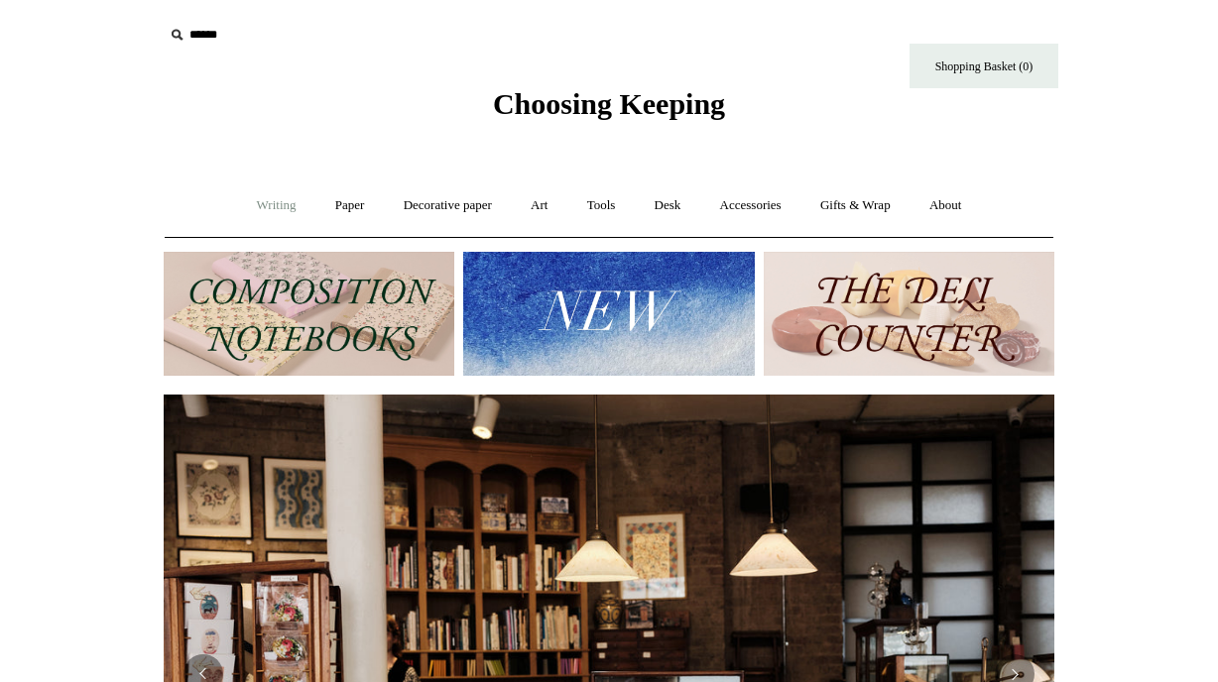
click at [265, 209] on link "Writing +" at bounding box center [276, 206] width 75 height 53
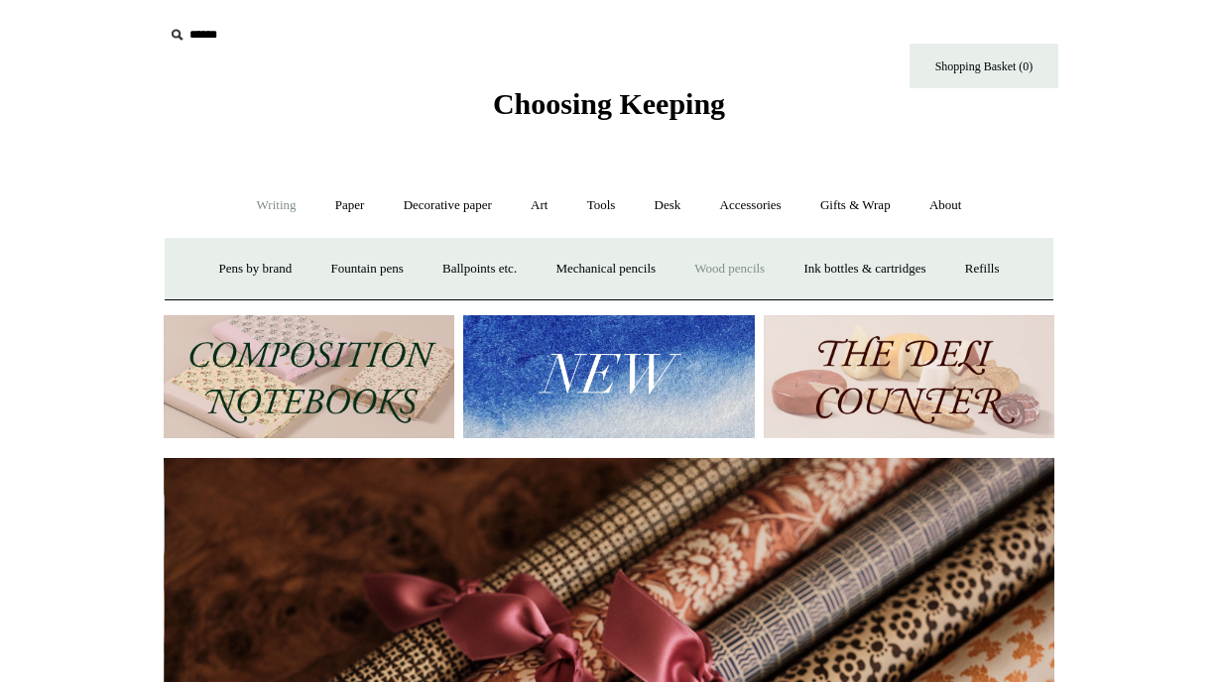
scroll to position [0, 1781]
click at [747, 268] on link "Wood pencils +" at bounding box center [729, 269] width 106 height 53
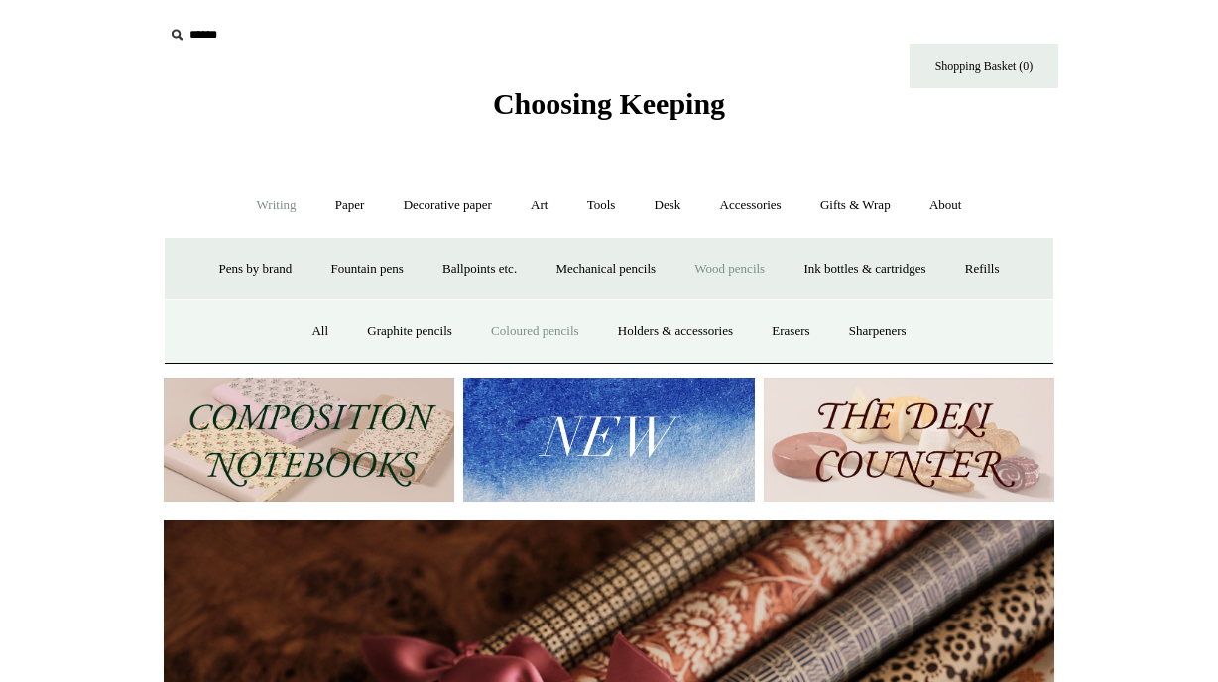
click at [505, 331] on link "Coloured pencils" at bounding box center [534, 331] width 123 height 53
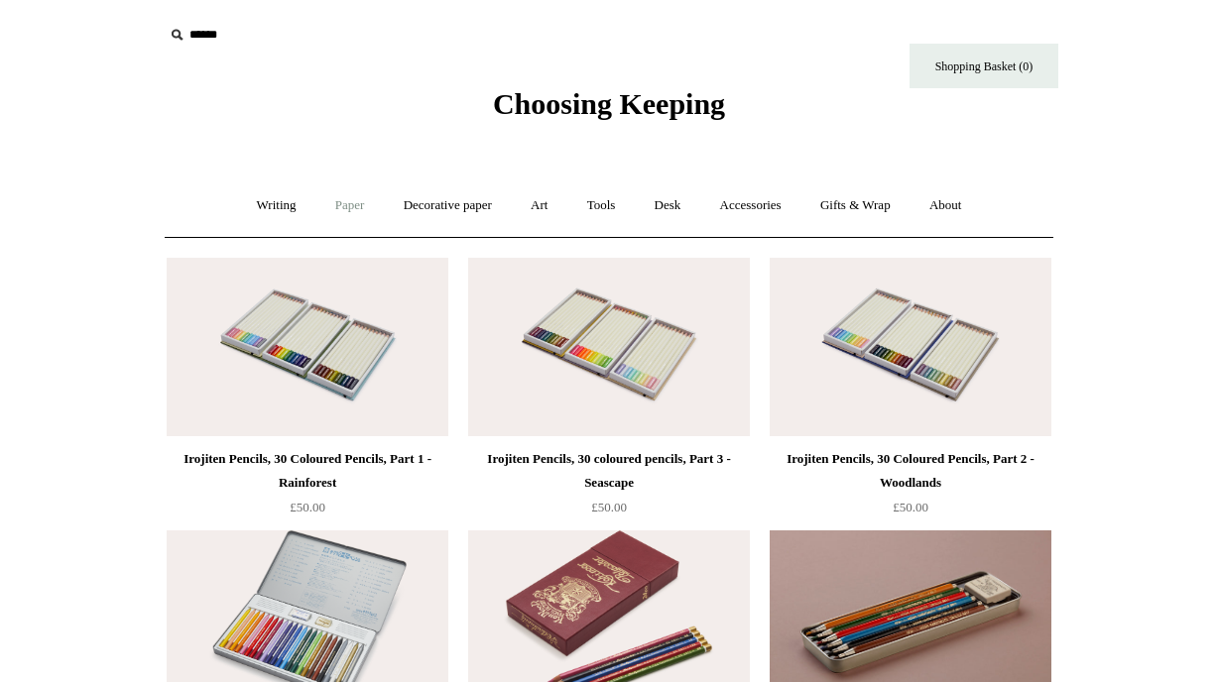
click at [340, 209] on link "Paper +" at bounding box center [349, 206] width 65 height 53
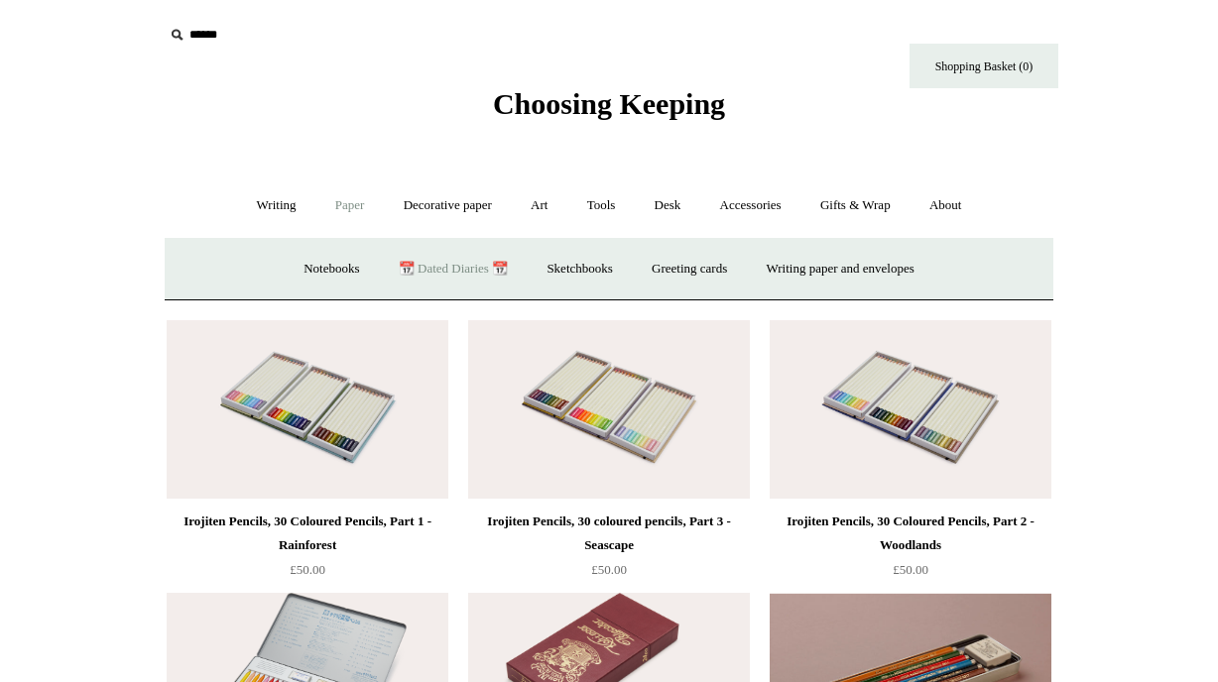
click at [432, 264] on link "📆 Dated Diaries 📆" at bounding box center [453, 269] width 145 height 53
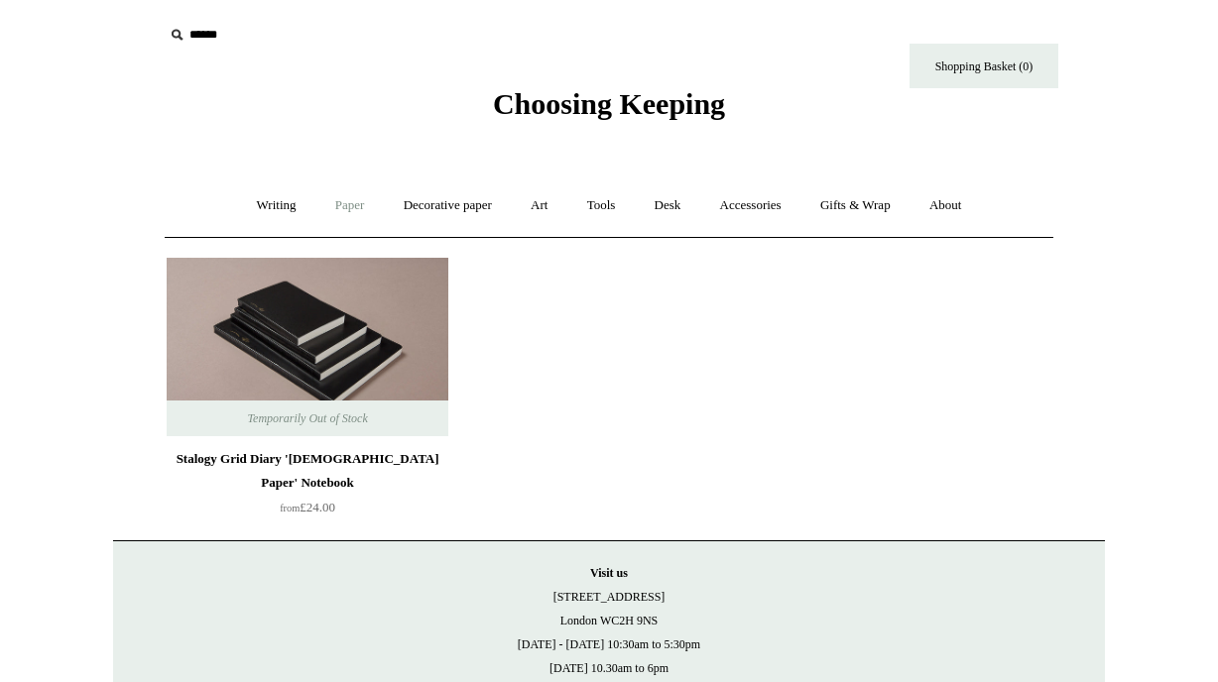
click at [324, 206] on link "Paper +" at bounding box center [349, 206] width 65 height 53
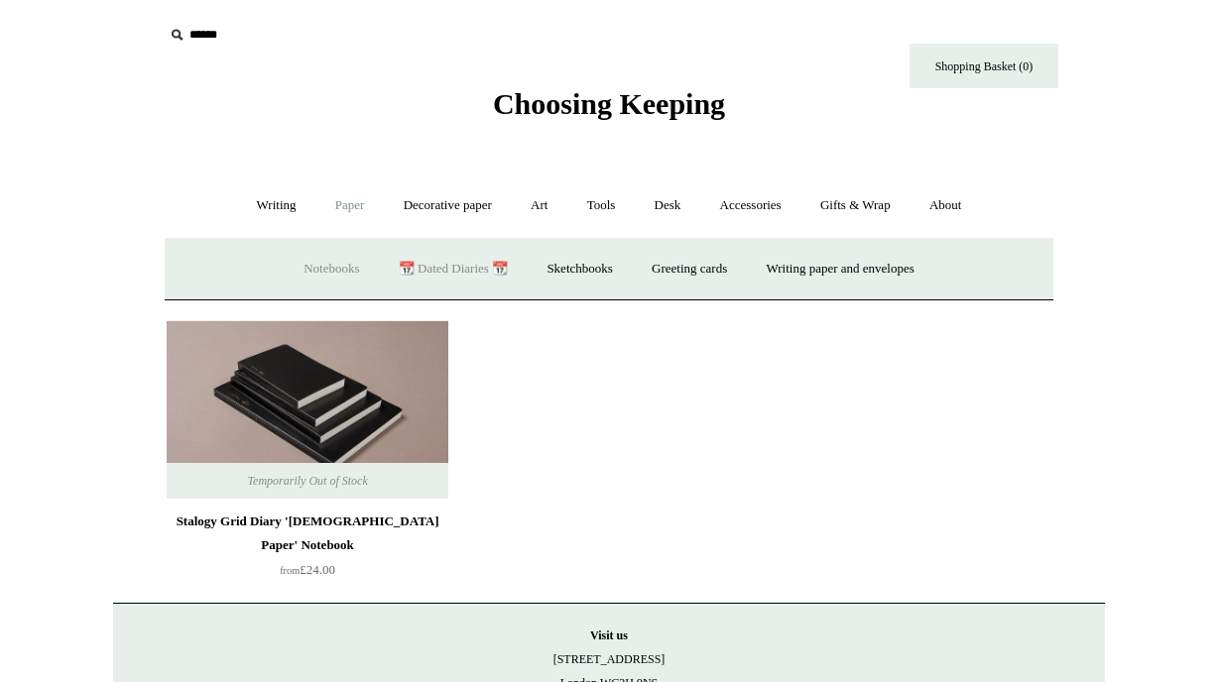
click at [301, 269] on link "Notebooks +" at bounding box center [331, 269] width 91 height 53
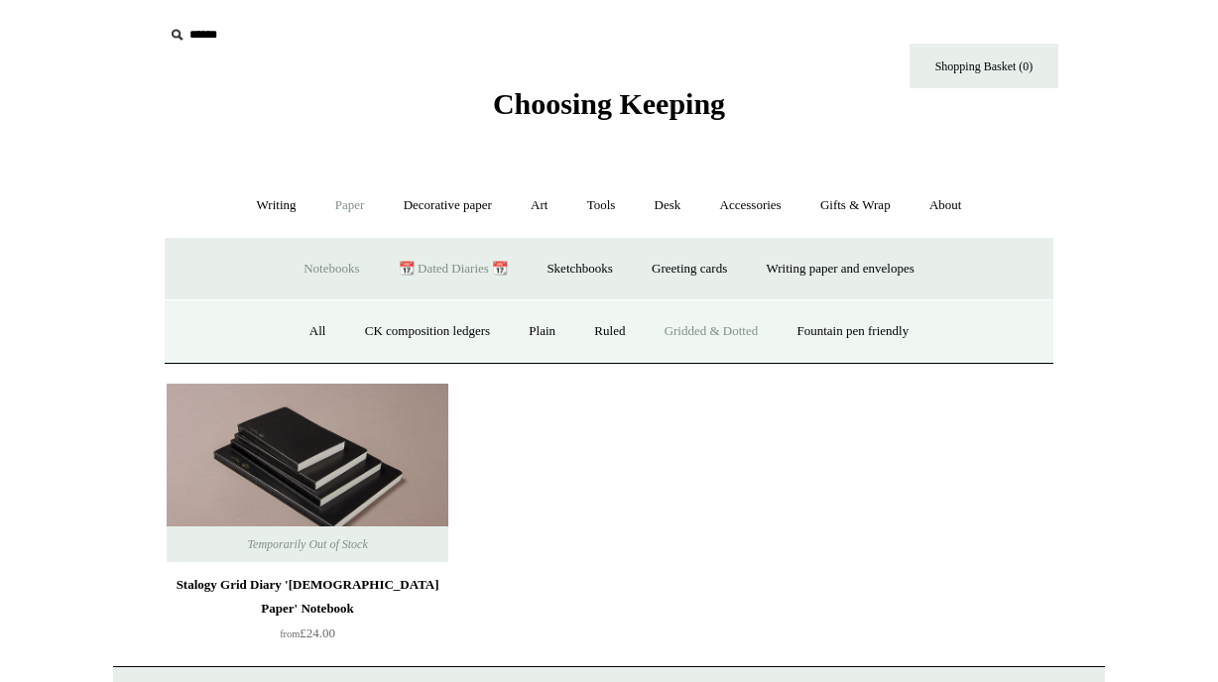
click at [699, 342] on link "Gridded & Dotted" at bounding box center [712, 331] width 130 height 53
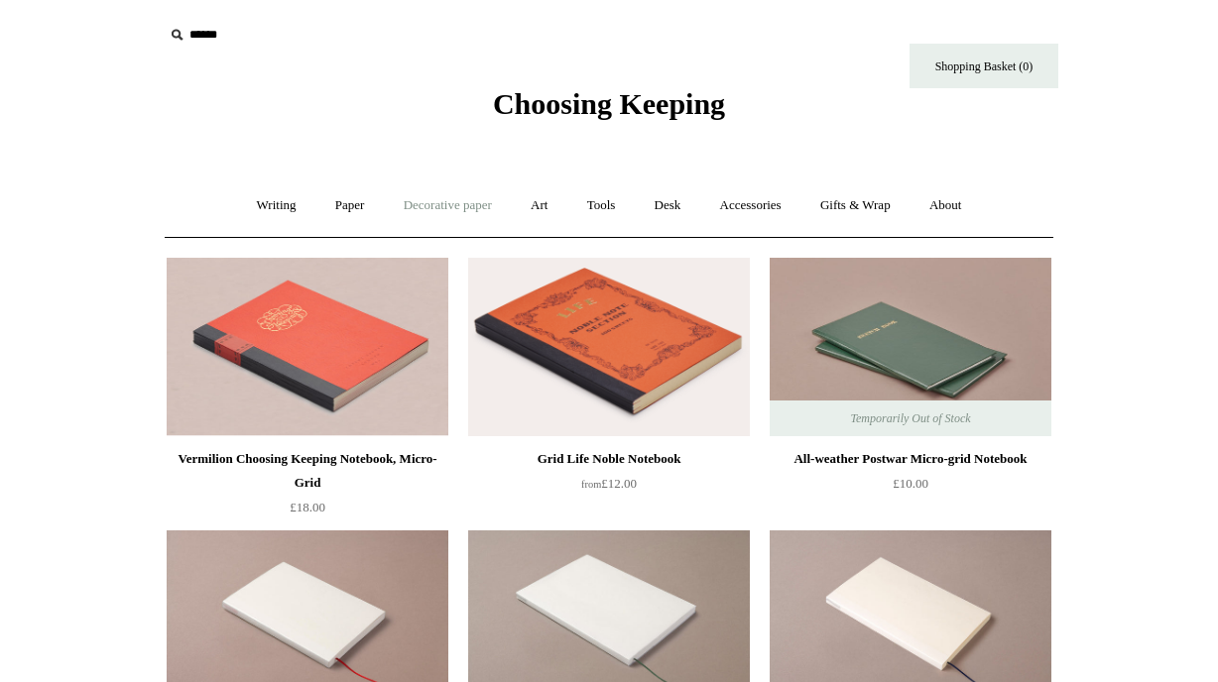
click at [458, 207] on link "Decorative paper +" at bounding box center [448, 206] width 124 height 53
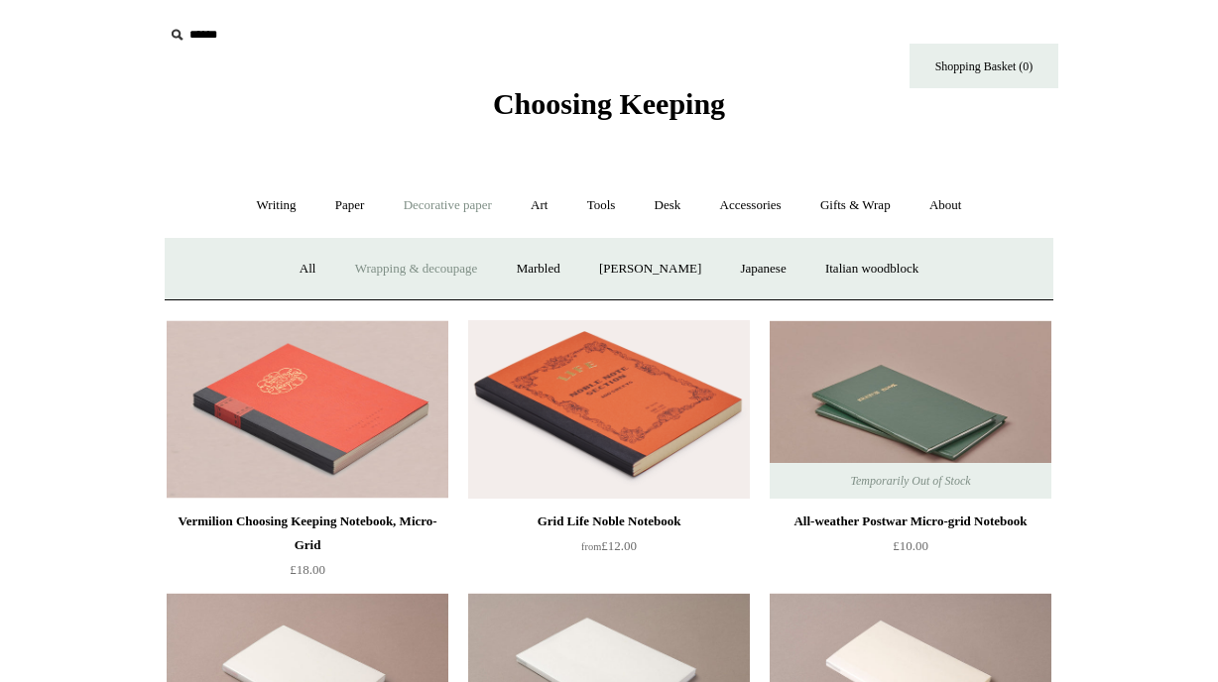
click at [360, 271] on link "Wrapping & decoupage" at bounding box center [416, 269] width 159 height 53
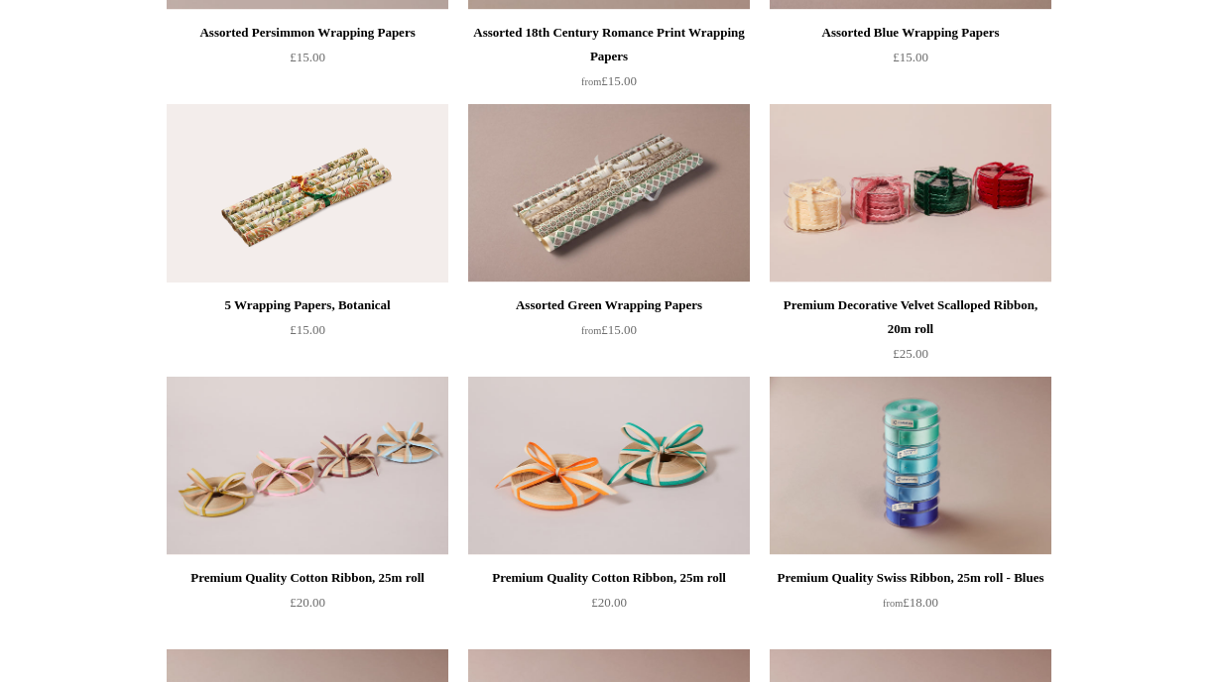
scroll to position [1529, 0]
